Goal: Task Accomplishment & Management: Use online tool/utility

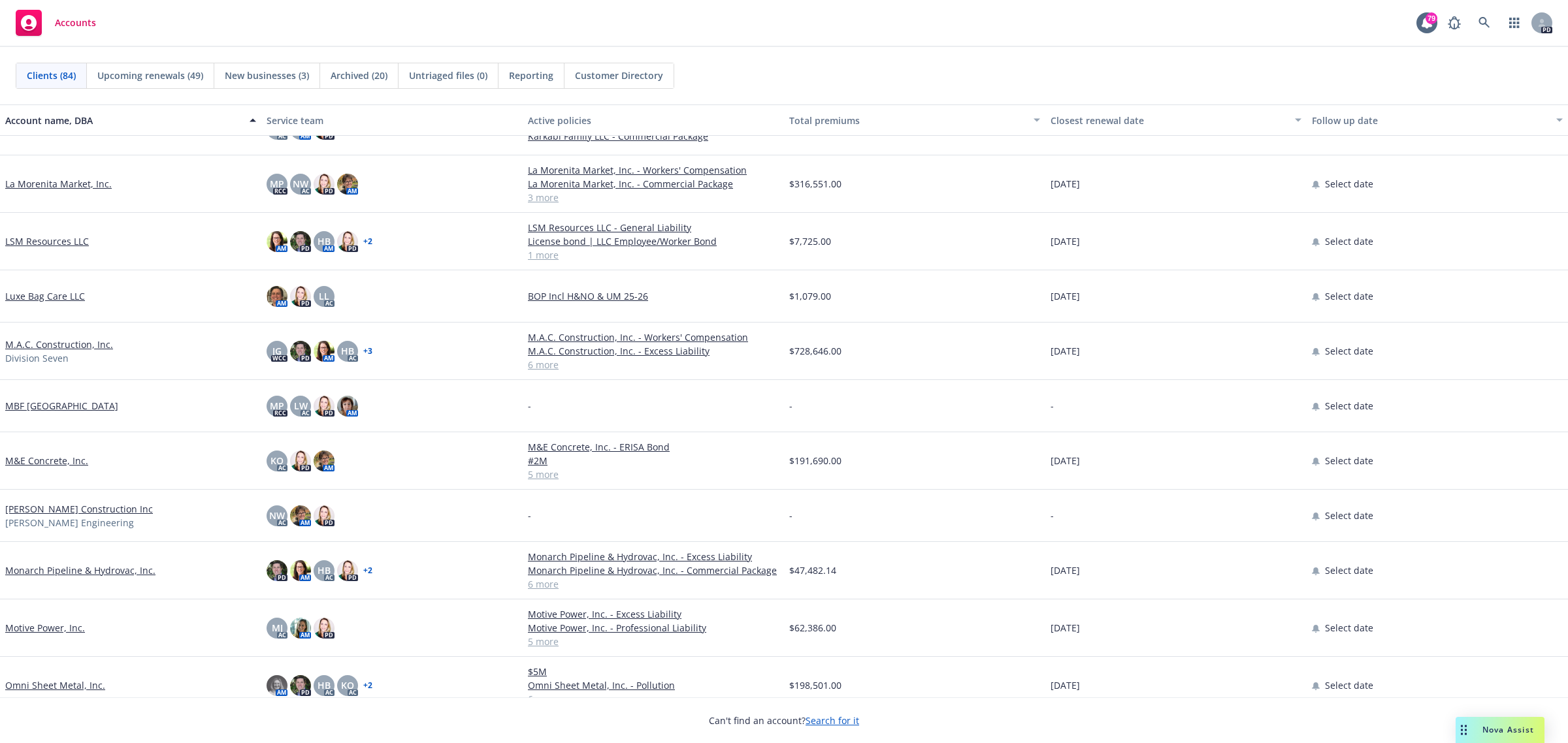
scroll to position [2286, 0]
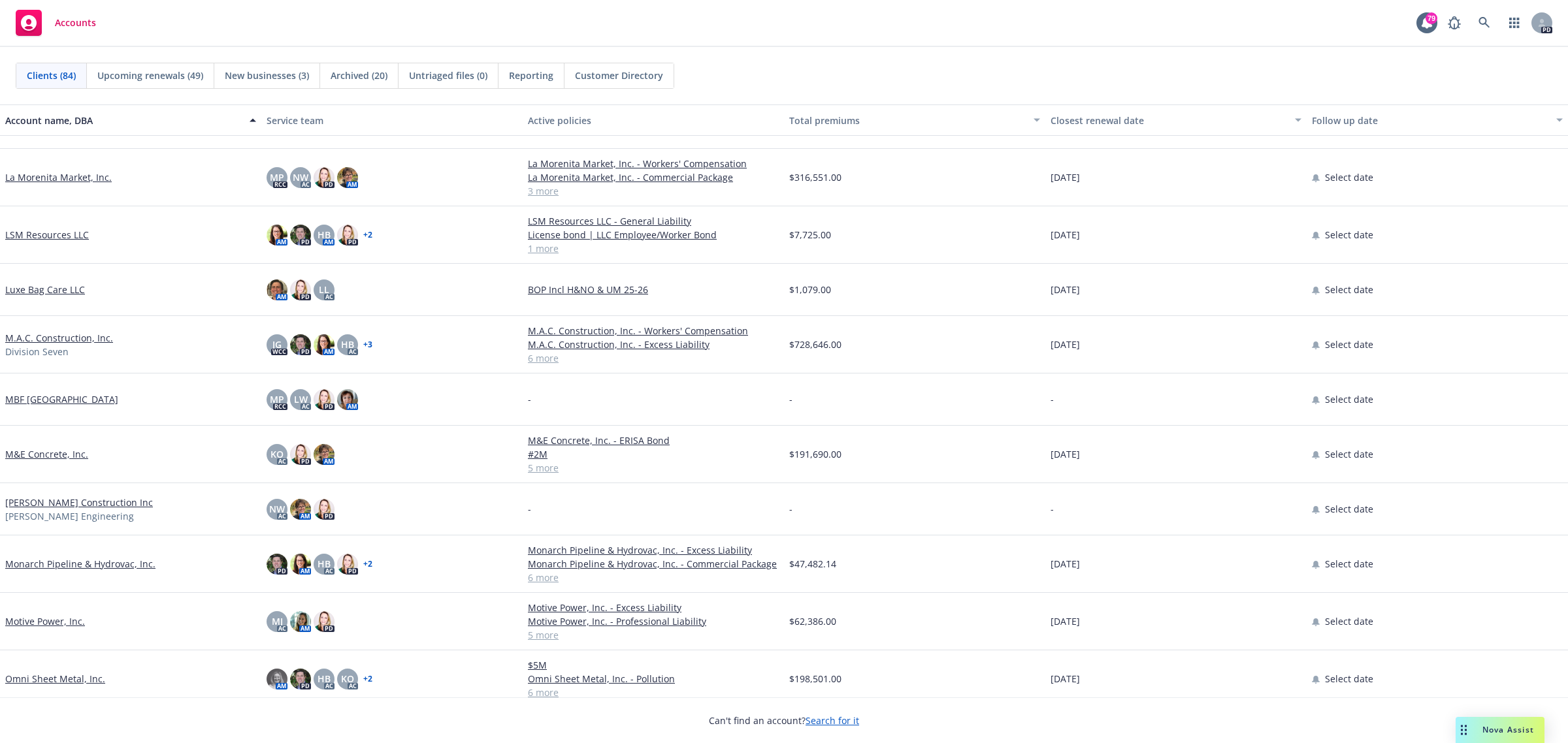
click at [59, 620] on link "Motive Power, Inc." at bounding box center [45, 621] width 79 height 14
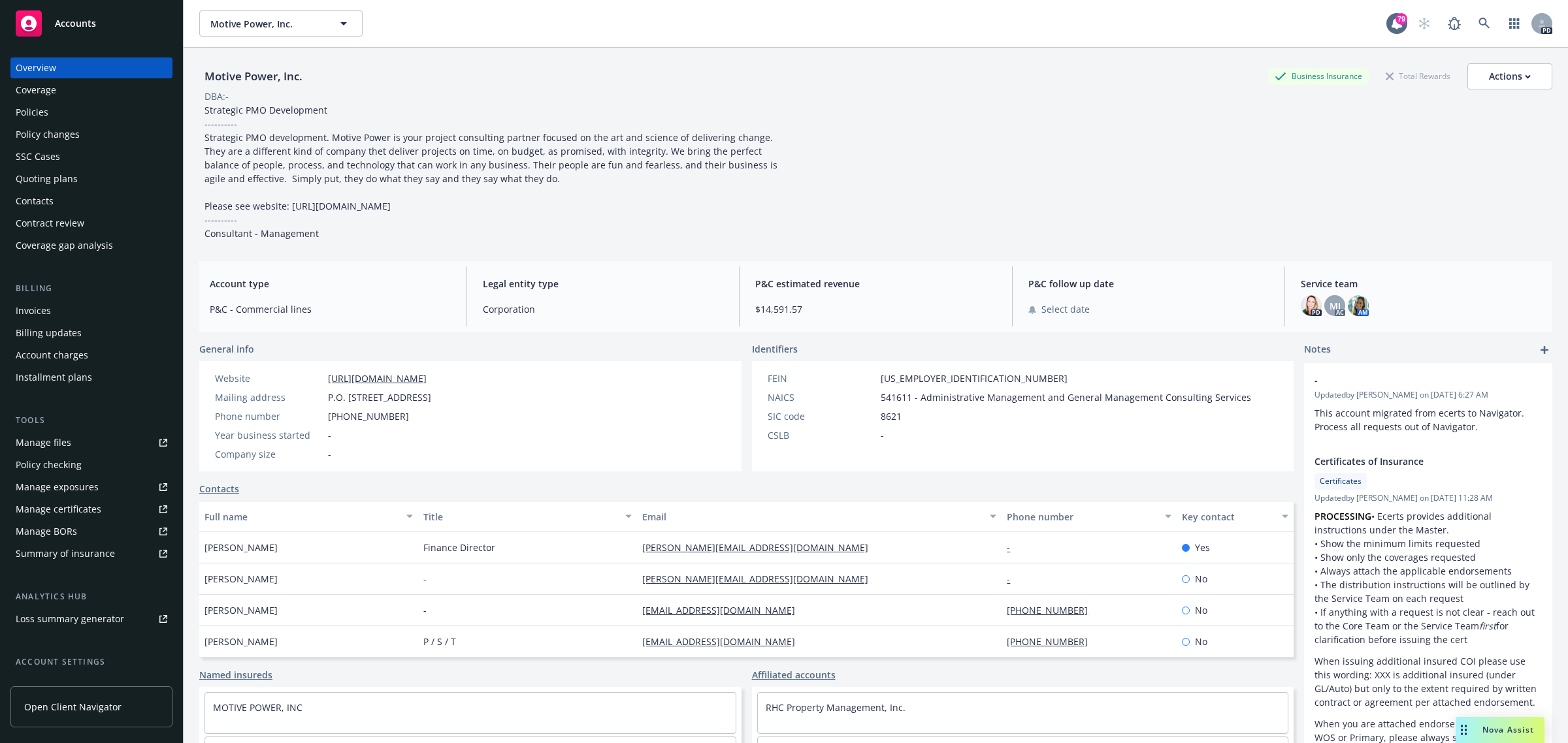
drag, startPoint x: 38, startPoint y: 115, endPoint x: 75, endPoint y: 115, distance: 37.0
click at [38, 115] on div "Policies" at bounding box center [32, 112] width 33 height 21
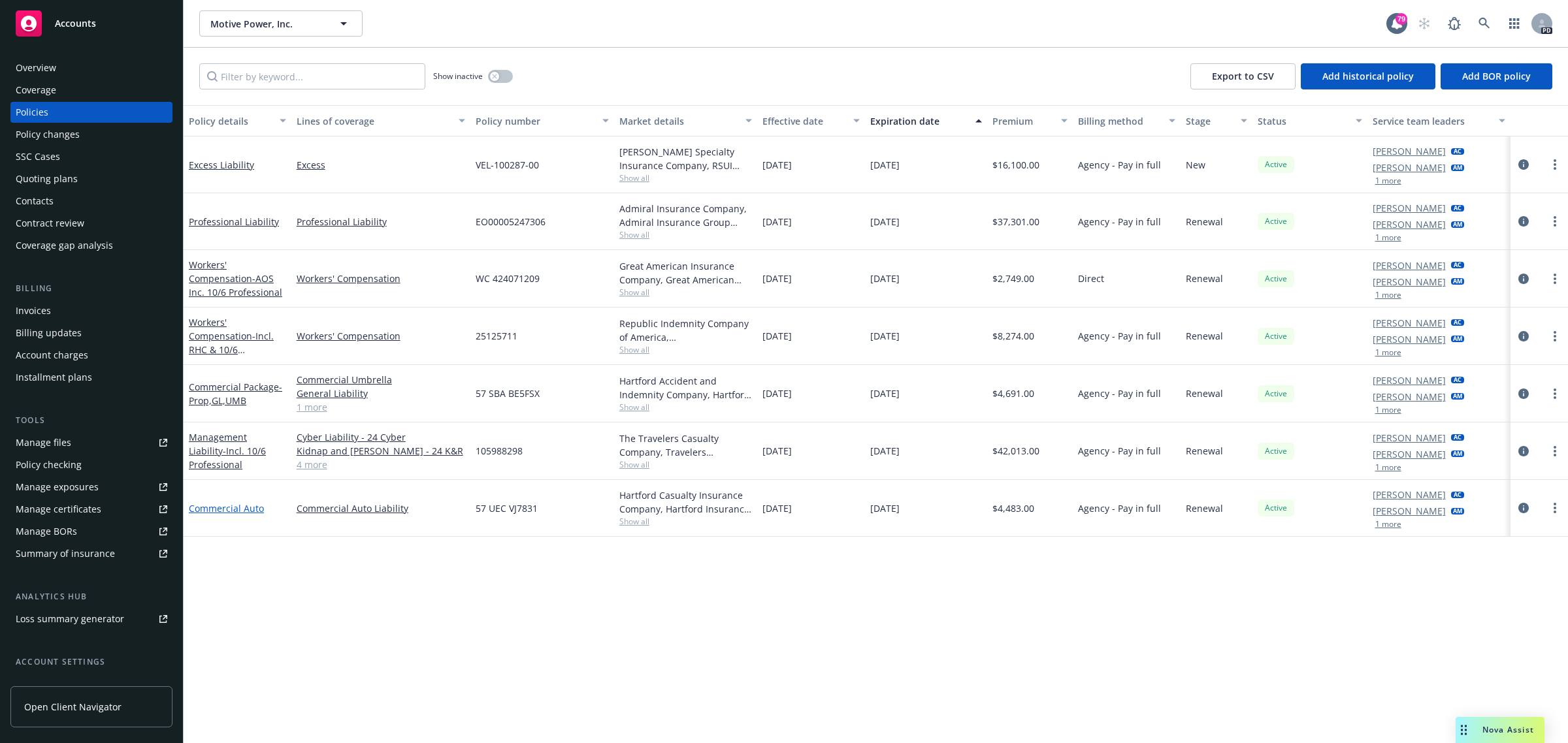
click at [212, 508] on link "Commercial Auto" at bounding box center [227, 508] width 75 height 12
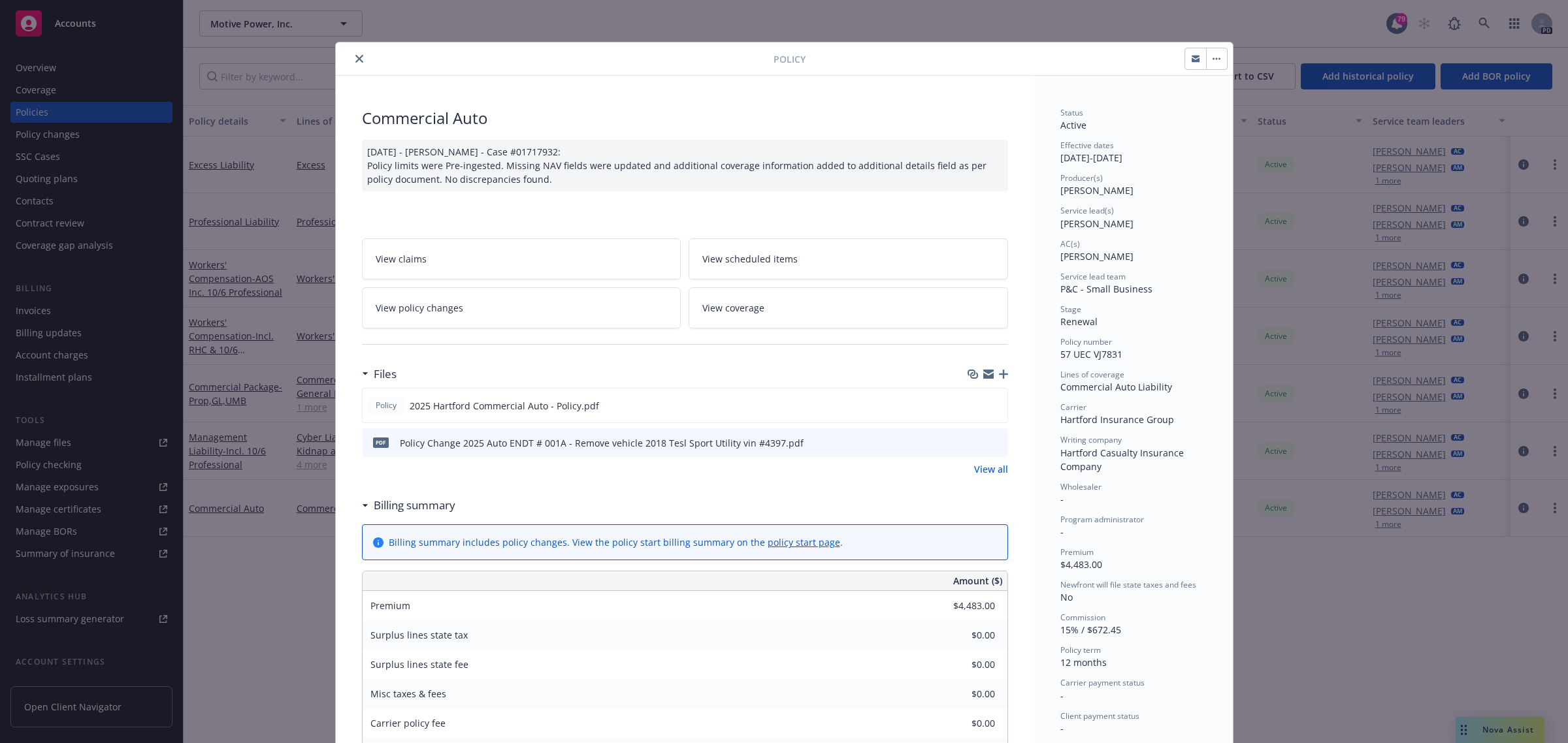
click at [743, 258] on span "View scheduled items" at bounding box center [750, 259] width 95 height 14
click at [355, 60] on icon "close" at bounding box center [359, 59] width 8 height 8
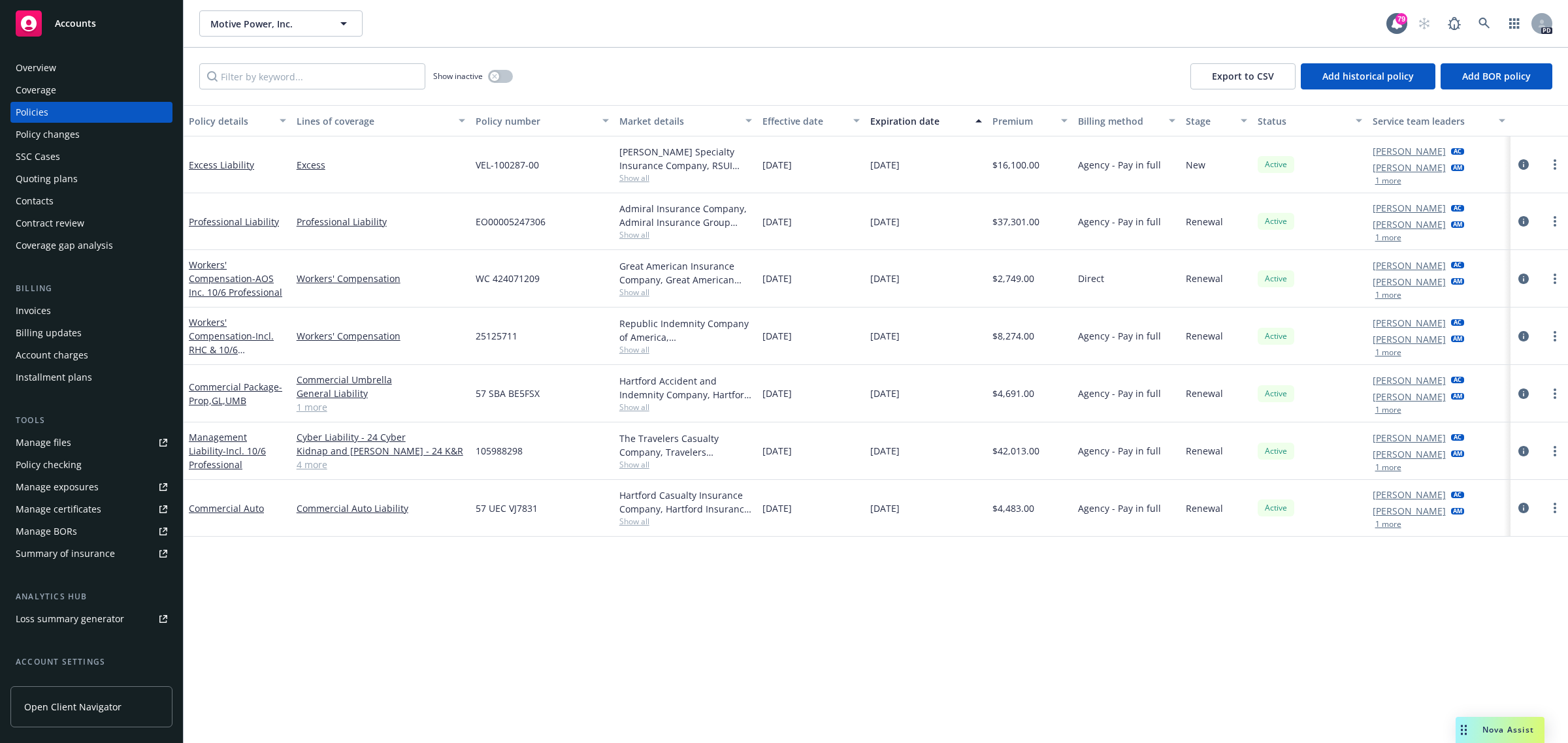
click at [79, 18] on span "Accounts" at bounding box center [75, 23] width 41 height 10
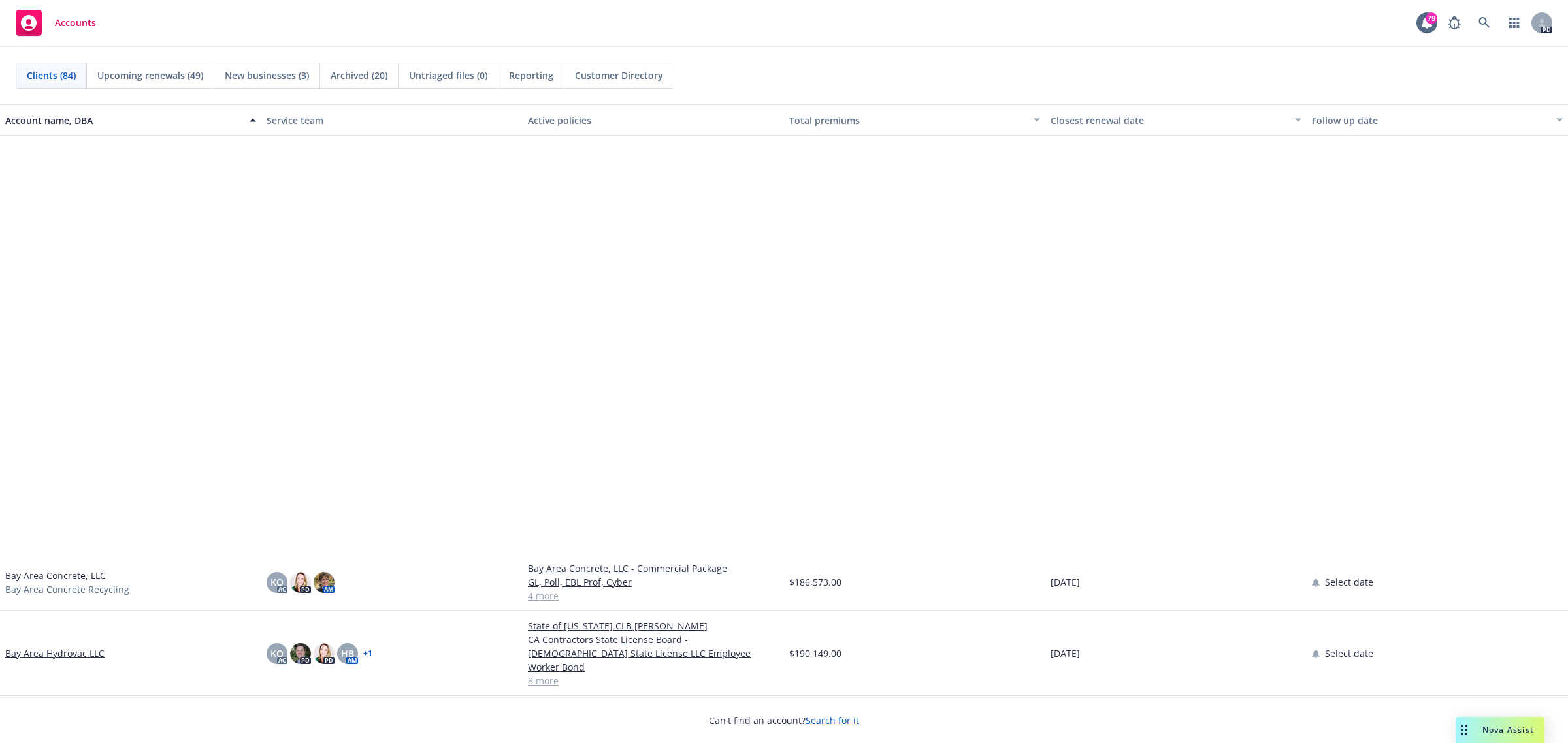
scroll to position [571, 0]
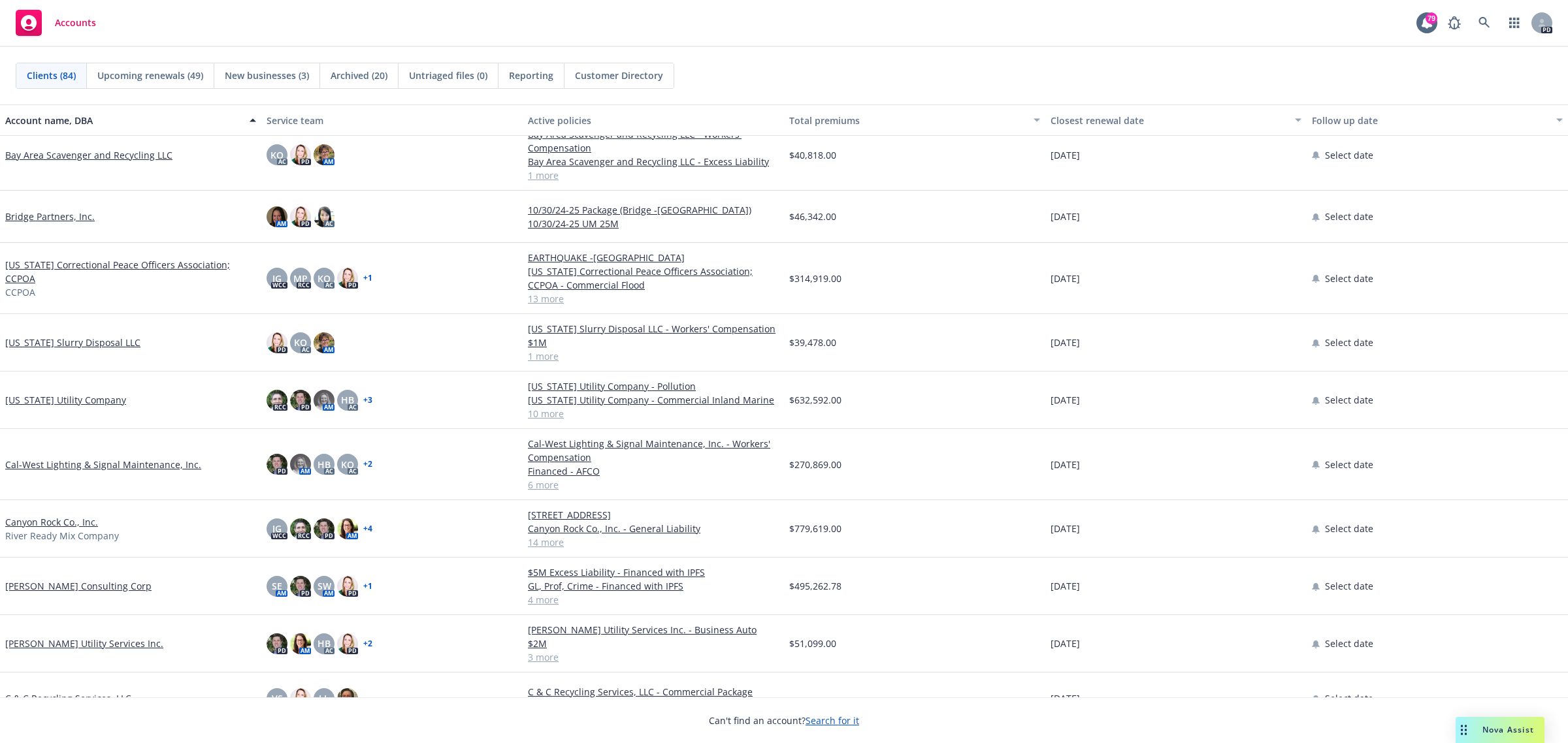
click at [33, 458] on link "Cal-West Lighting & Signal Maintenance, Inc." at bounding box center [103, 464] width 196 height 14
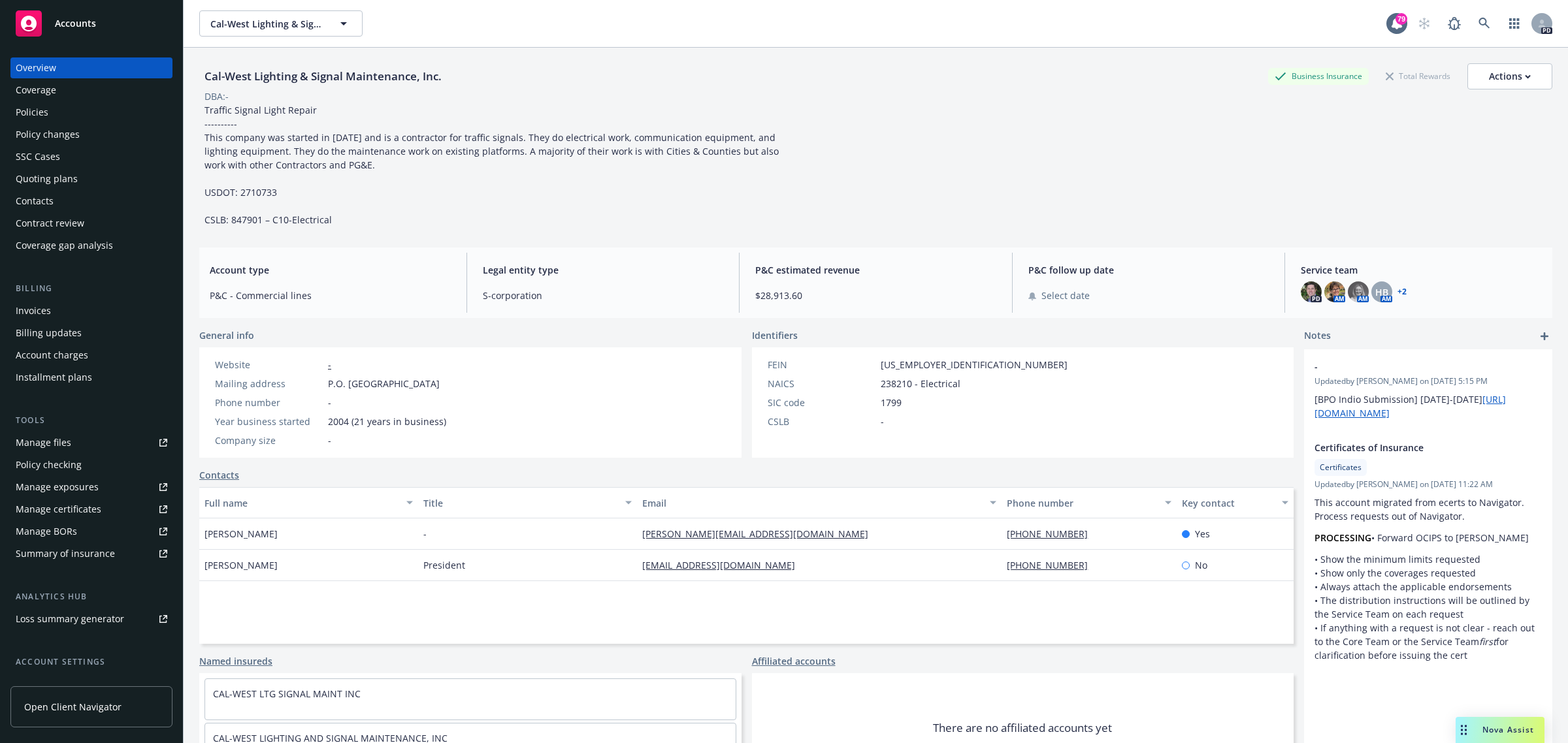
click at [39, 108] on div "Policies" at bounding box center [32, 112] width 33 height 21
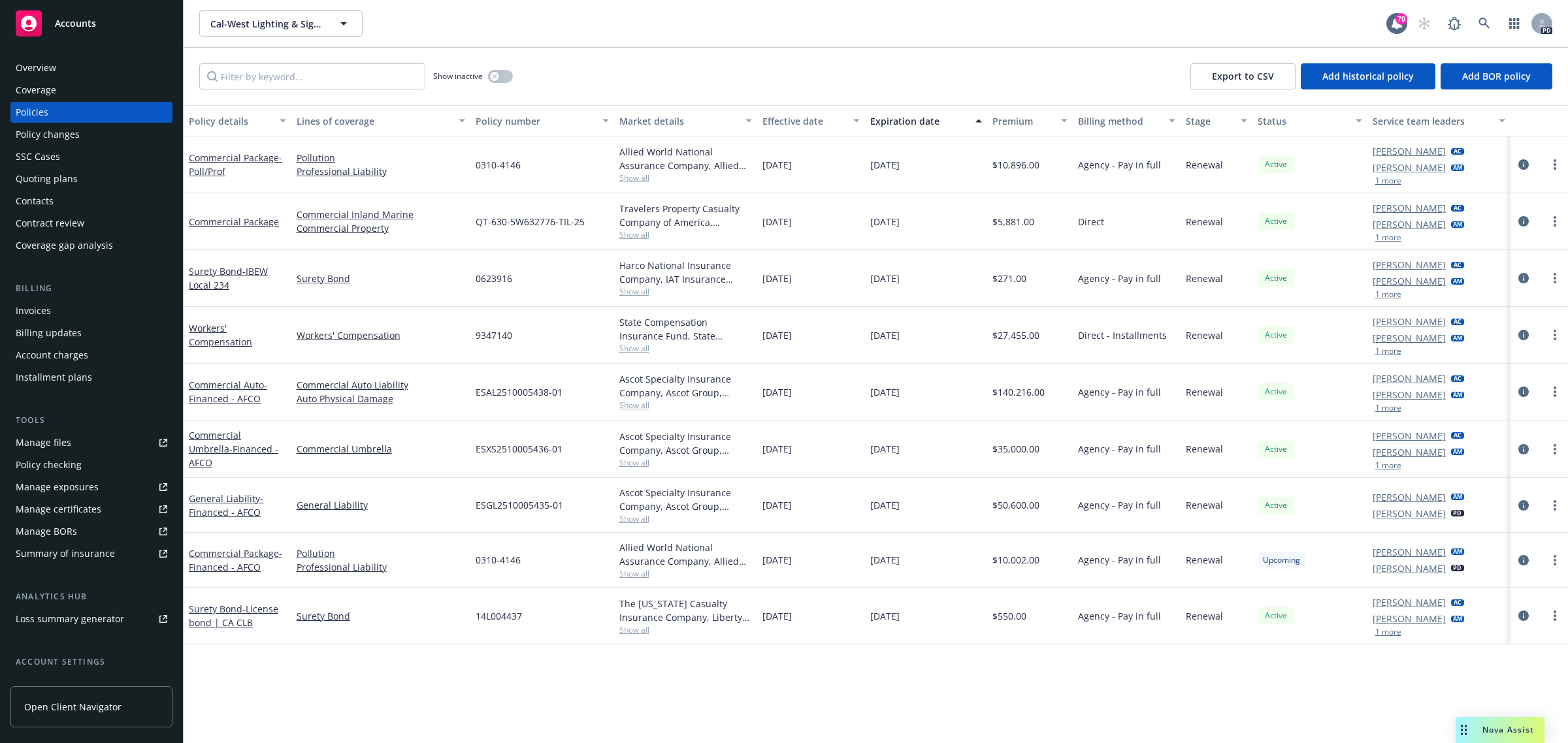
click at [69, 24] on span "Accounts" at bounding box center [75, 23] width 41 height 10
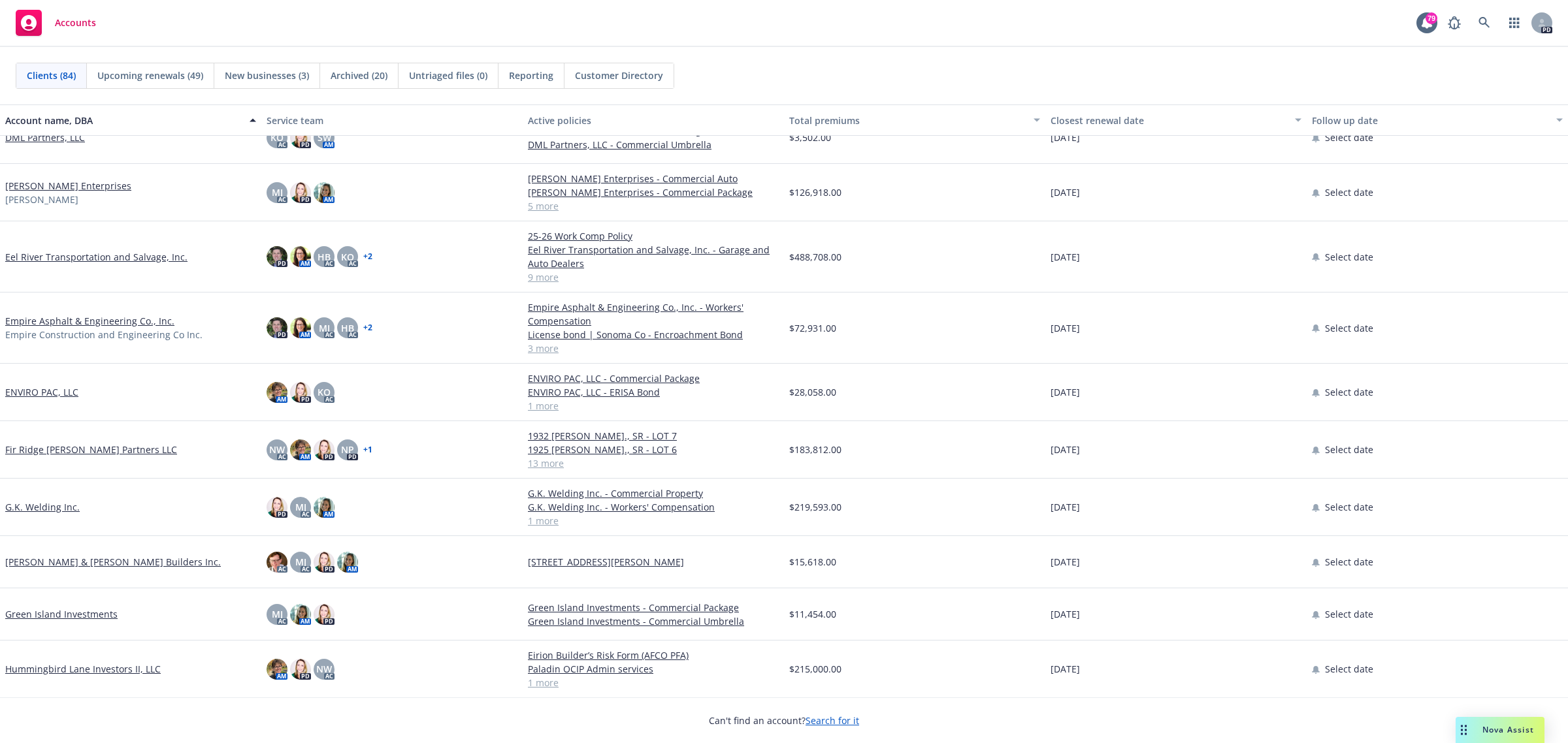
scroll to position [1552, 0]
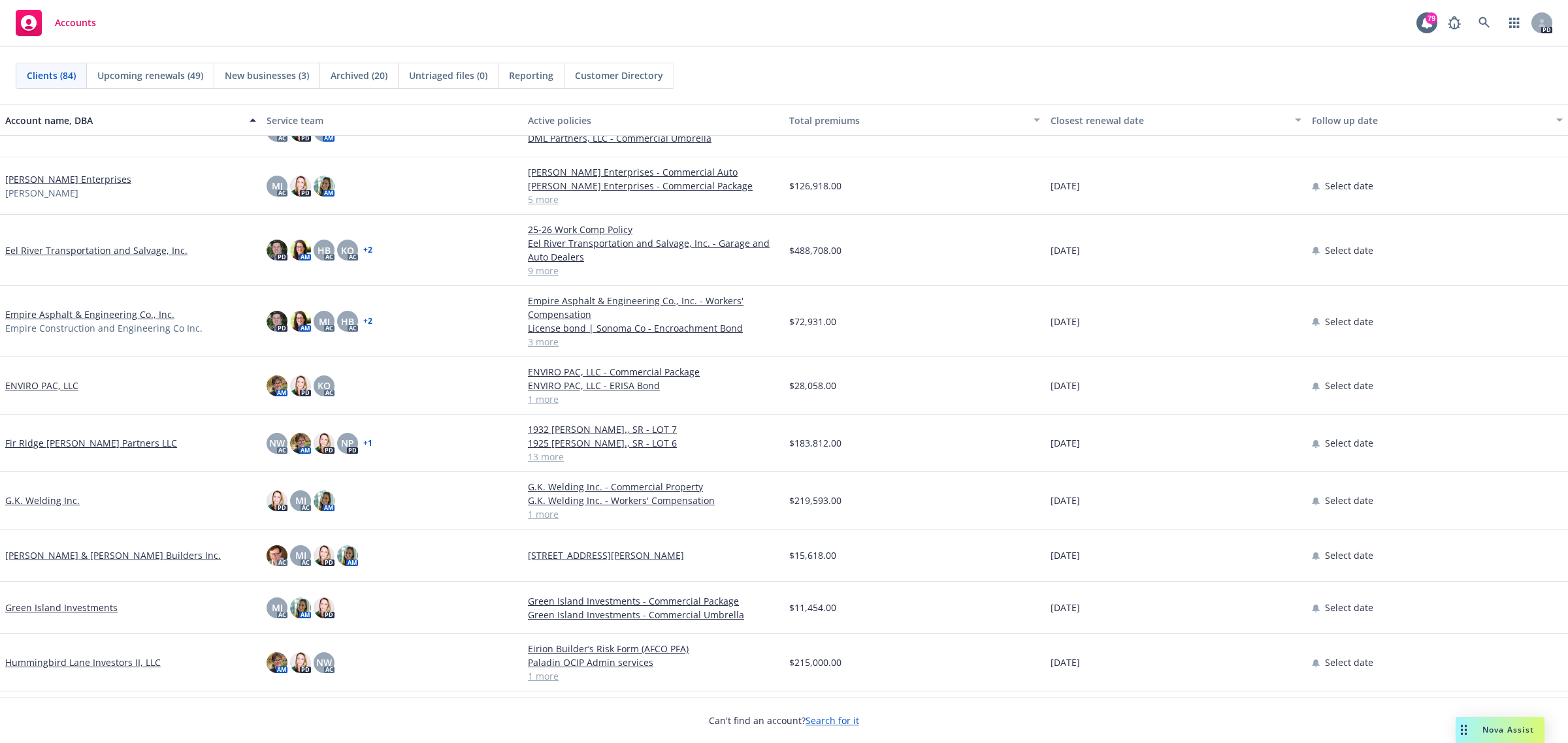
click at [26, 502] on link "G.K. Welding Inc." at bounding box center [42, 500] width 75 height 14
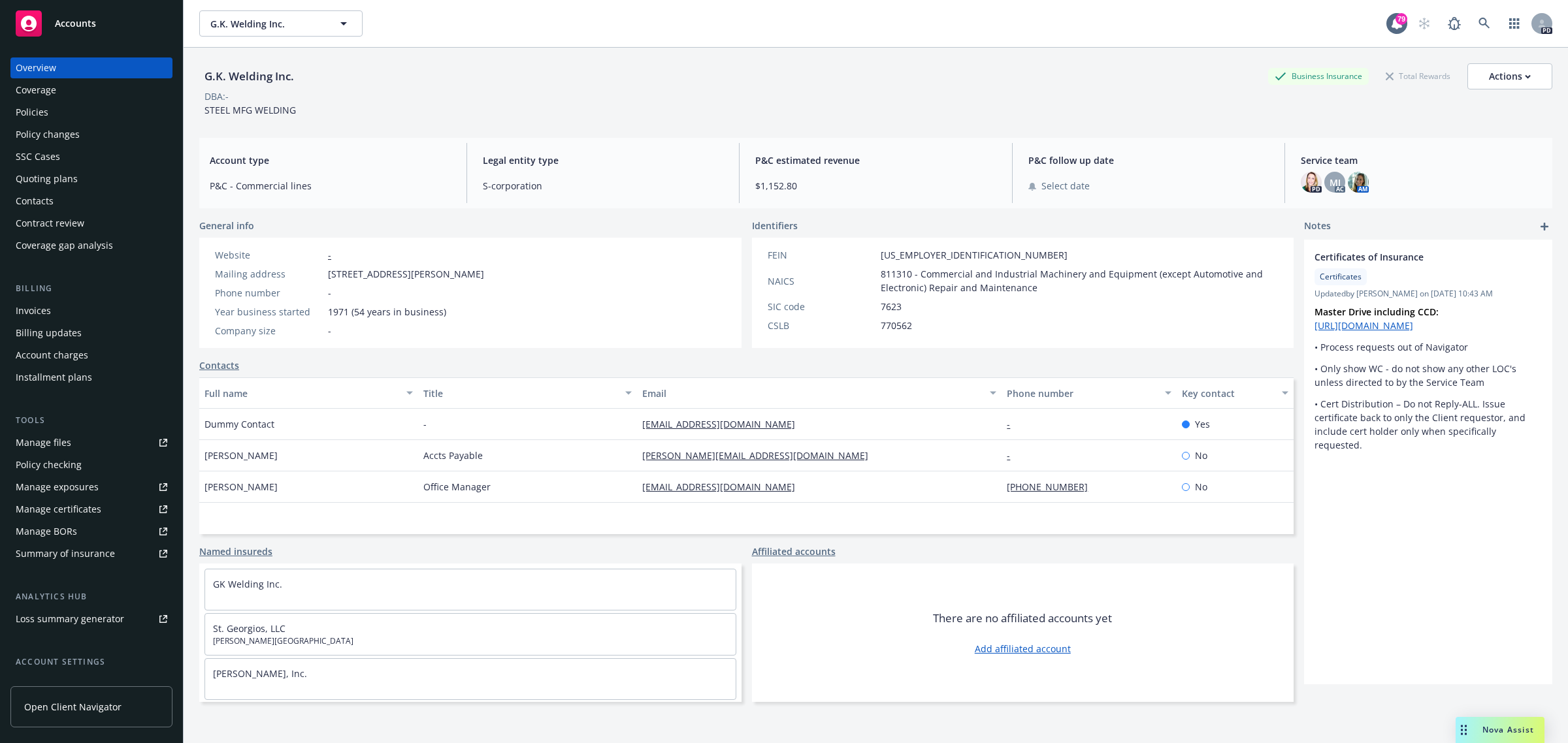
click at [52, 108] on div "Policies" at bounding box center [91, 112] width 152 height 21
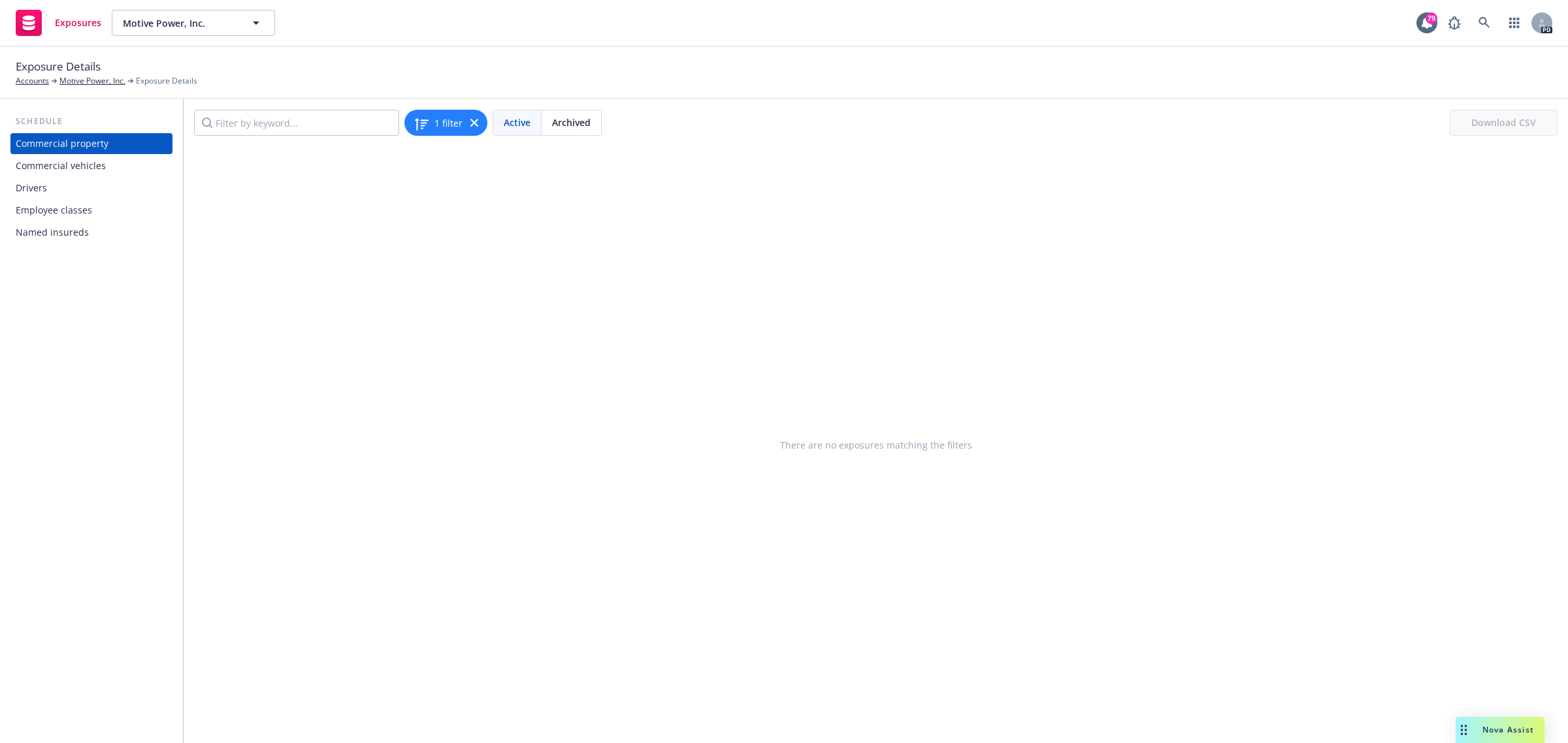
click at [34, 168] on div "Commercial vehicles" at bounding box center [61, 166] width 90 height 21
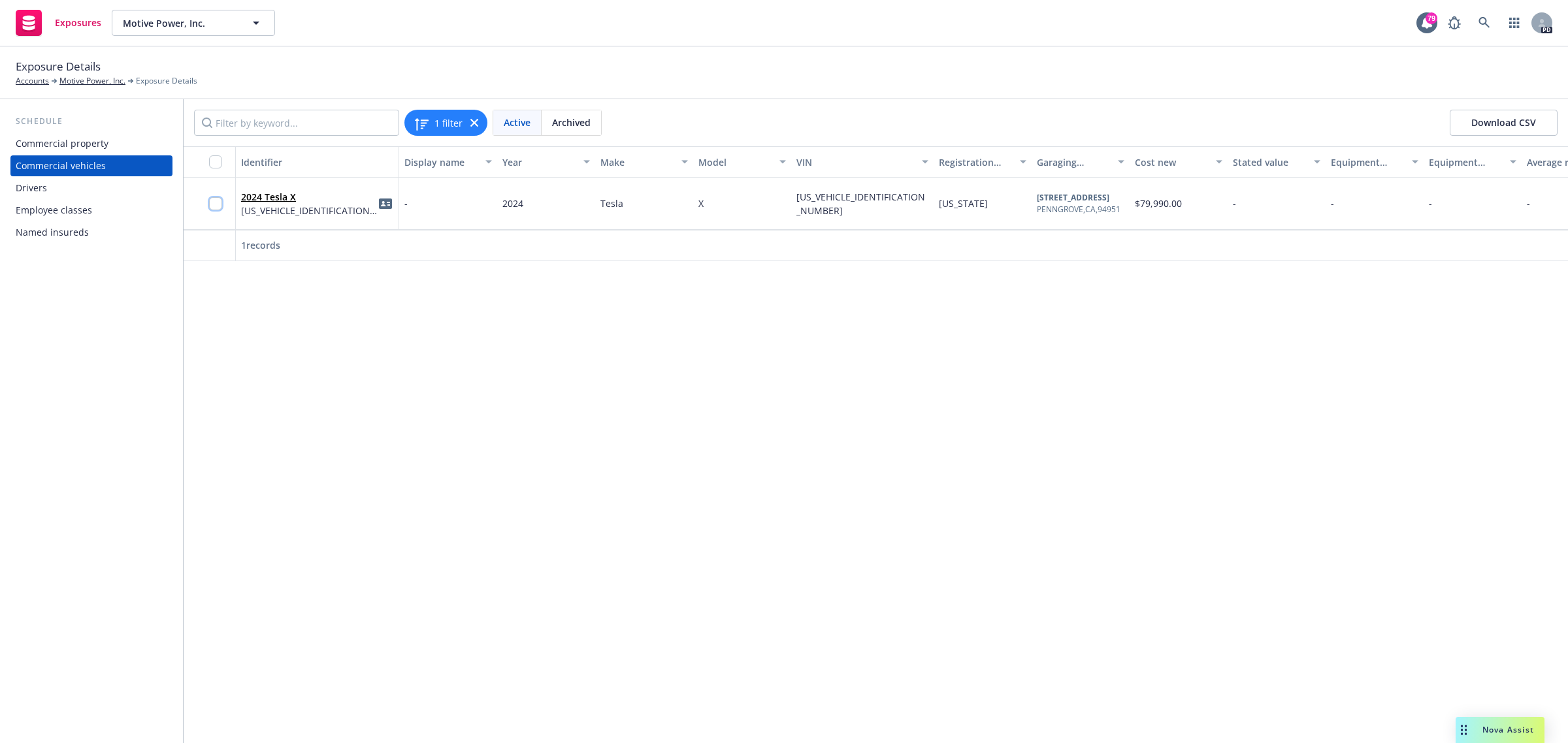
click at [216, 201] on input "checkbox" at bounding box center [216, 204] width 13 height 13
click at [758, 710] on span "Download ID cards" at bounding box center [772, 713] width 83 height 12
